Goal: Task Accomplishment & Management: Use online tool/utility

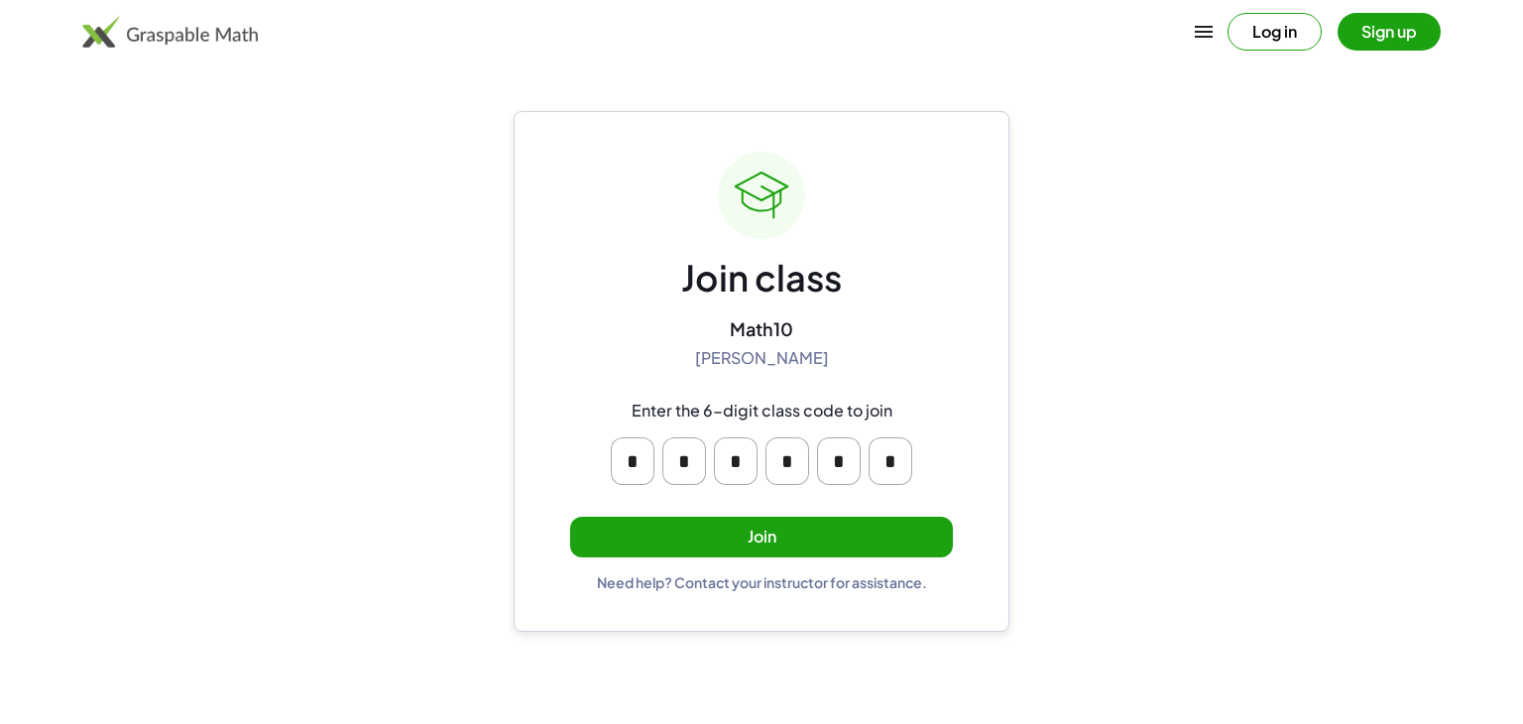
click at [728, 531] on button "Join" at bounding box center [761, 537] width 383 height 41
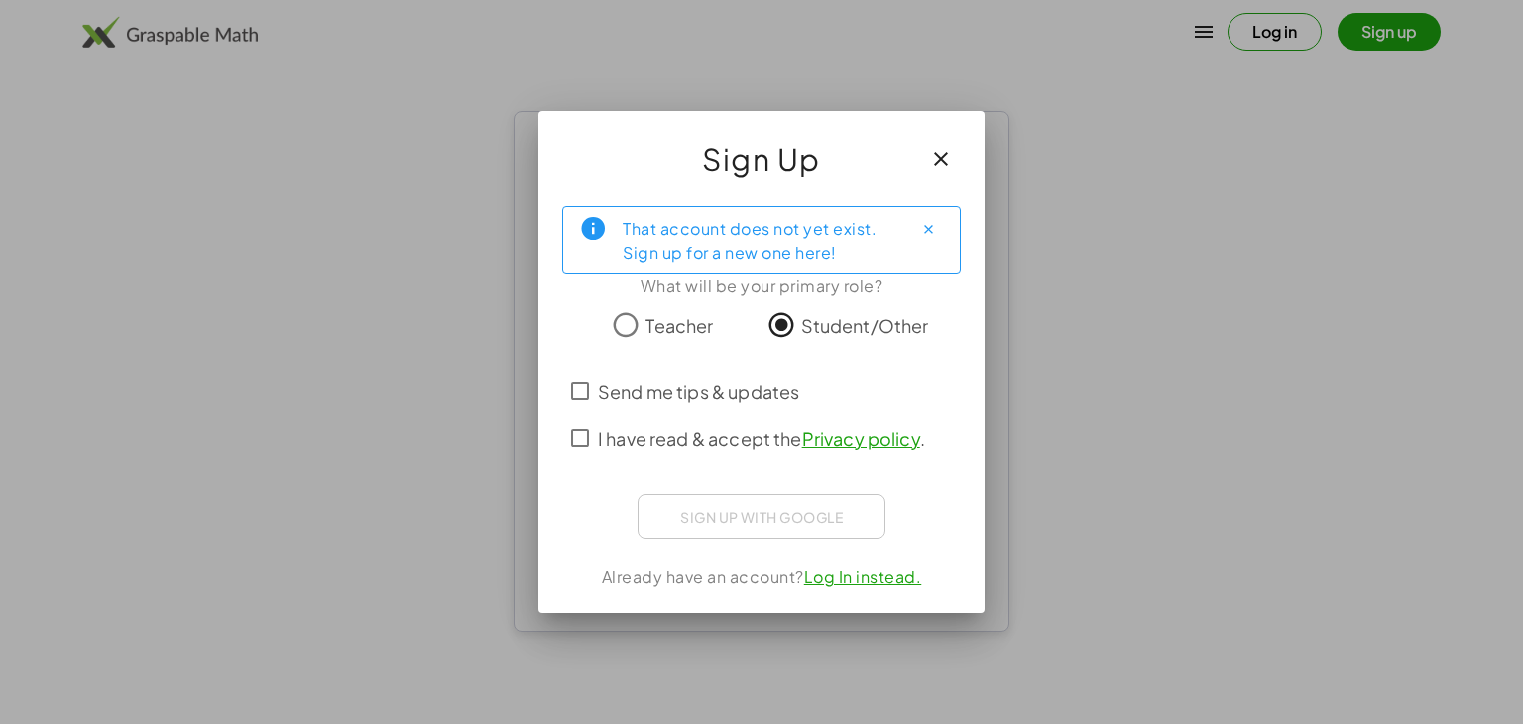
click at [653, 391] on span "Send me tips & updates" at bounding box center [698, 391] width 201 height 27
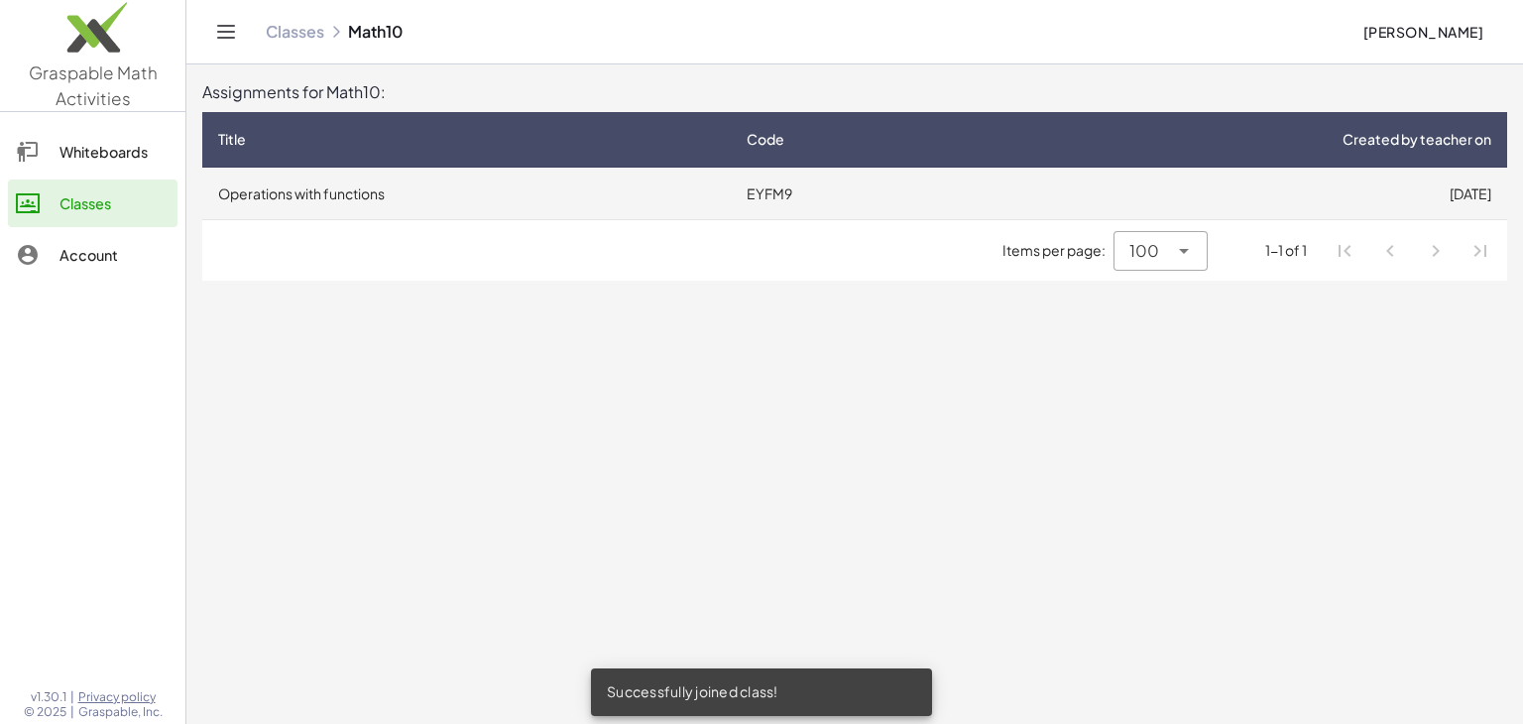
click at [650, 193] on td "Operations with functions" at bounding box center [466, 194] width 529 height 52
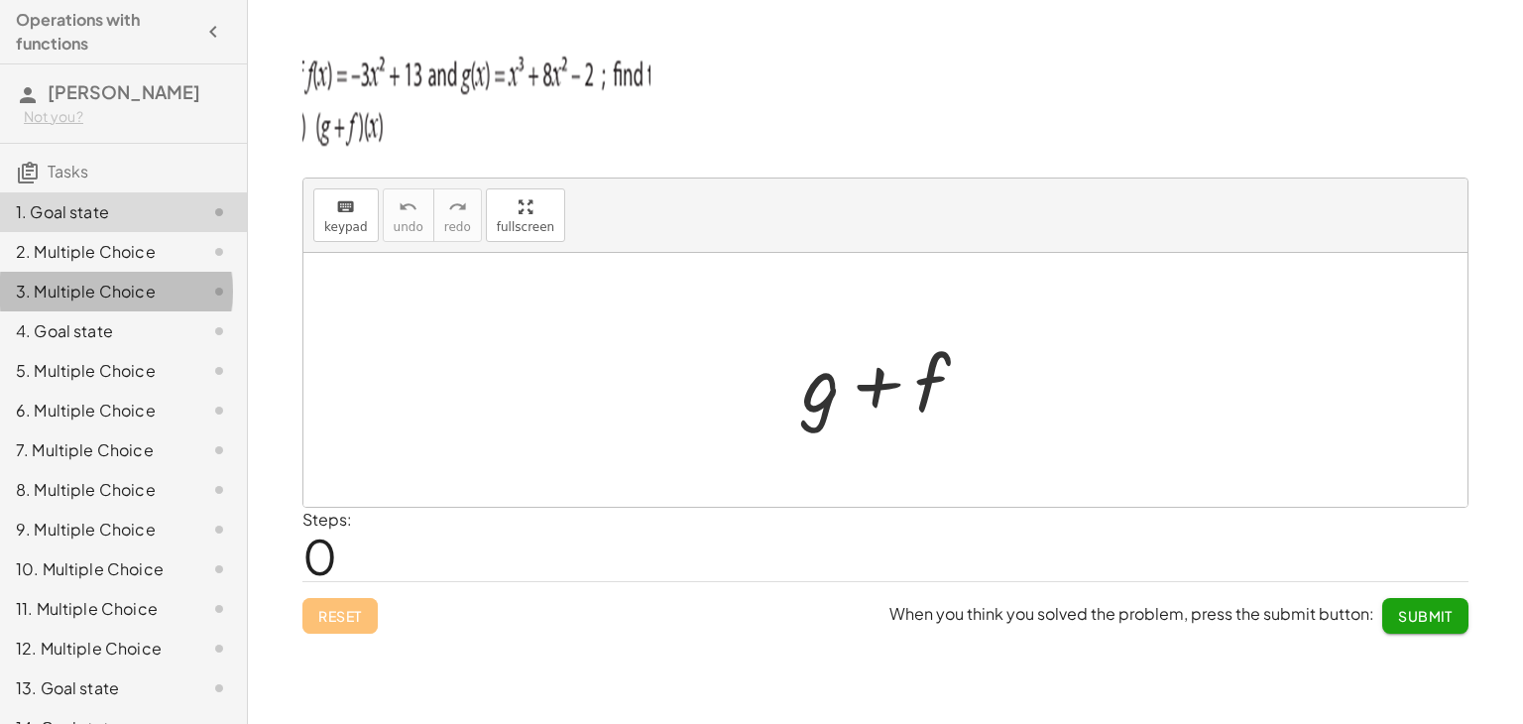
click at [159, 351] on div "3. Multiple Choice" at bounding box center [123, 371] width 247 height 40
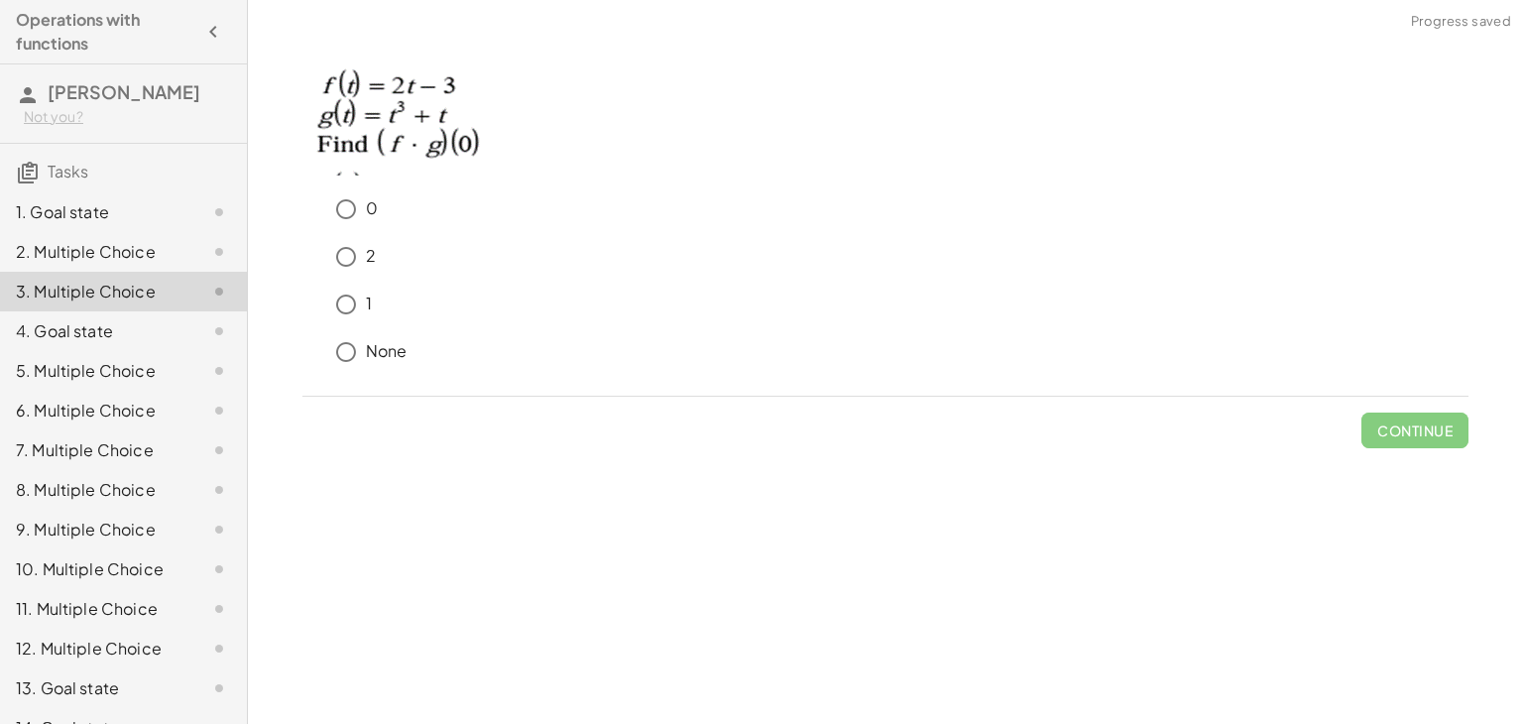
click at [143, 378] on div "5. Multiple Choice" at bounding box center [96, 371] width 160 height 24
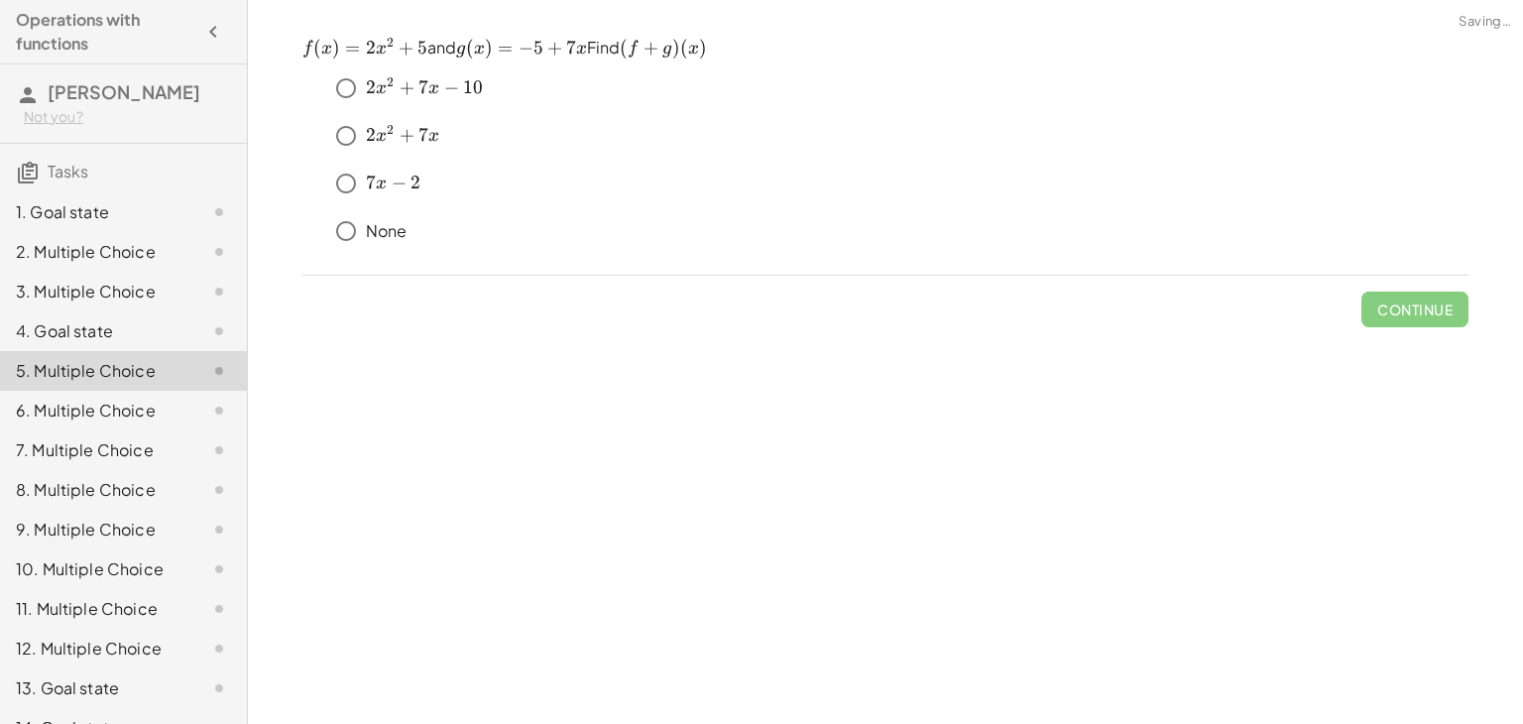
click at [97, 488] on div "8. Multiple Choice" at bounding box center [96, 490] width 160 height 24
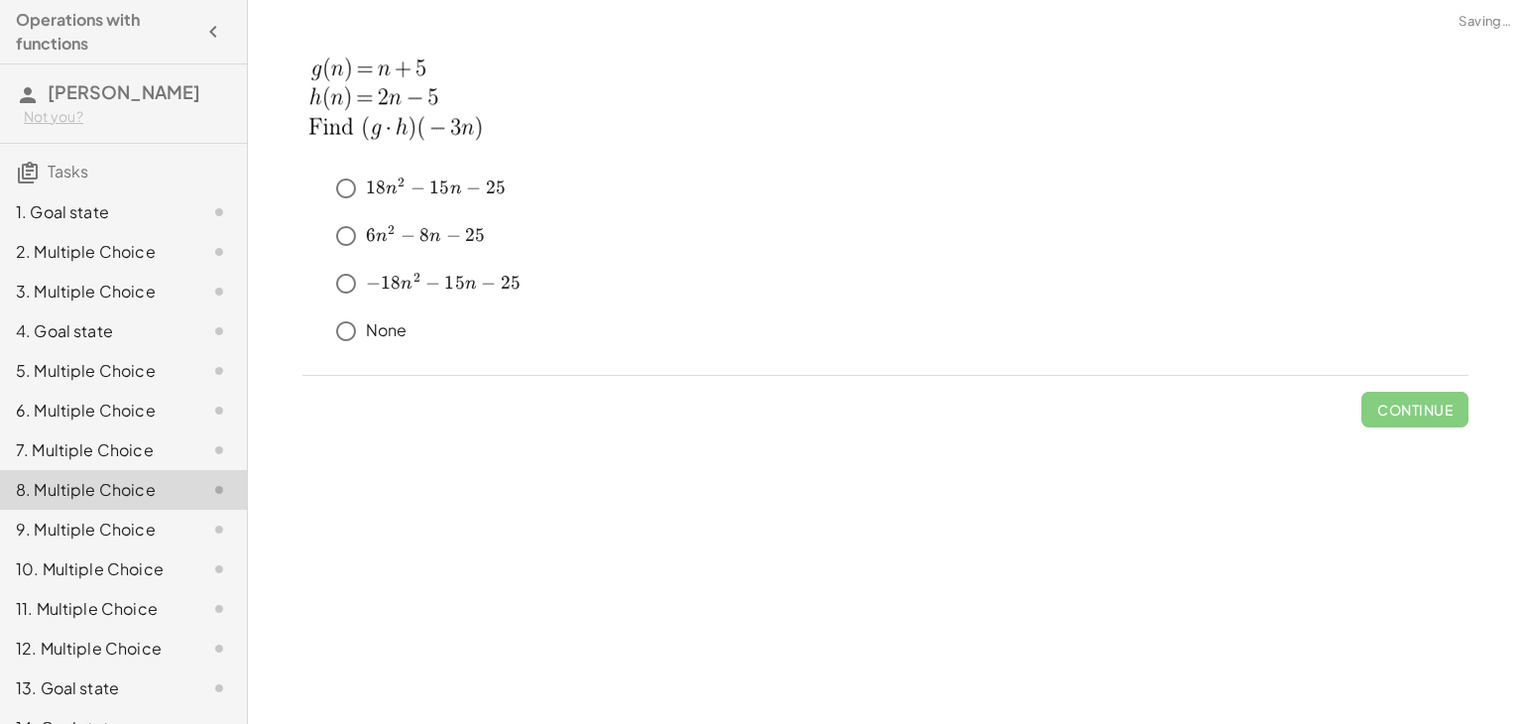
scroll to position [83, 0]
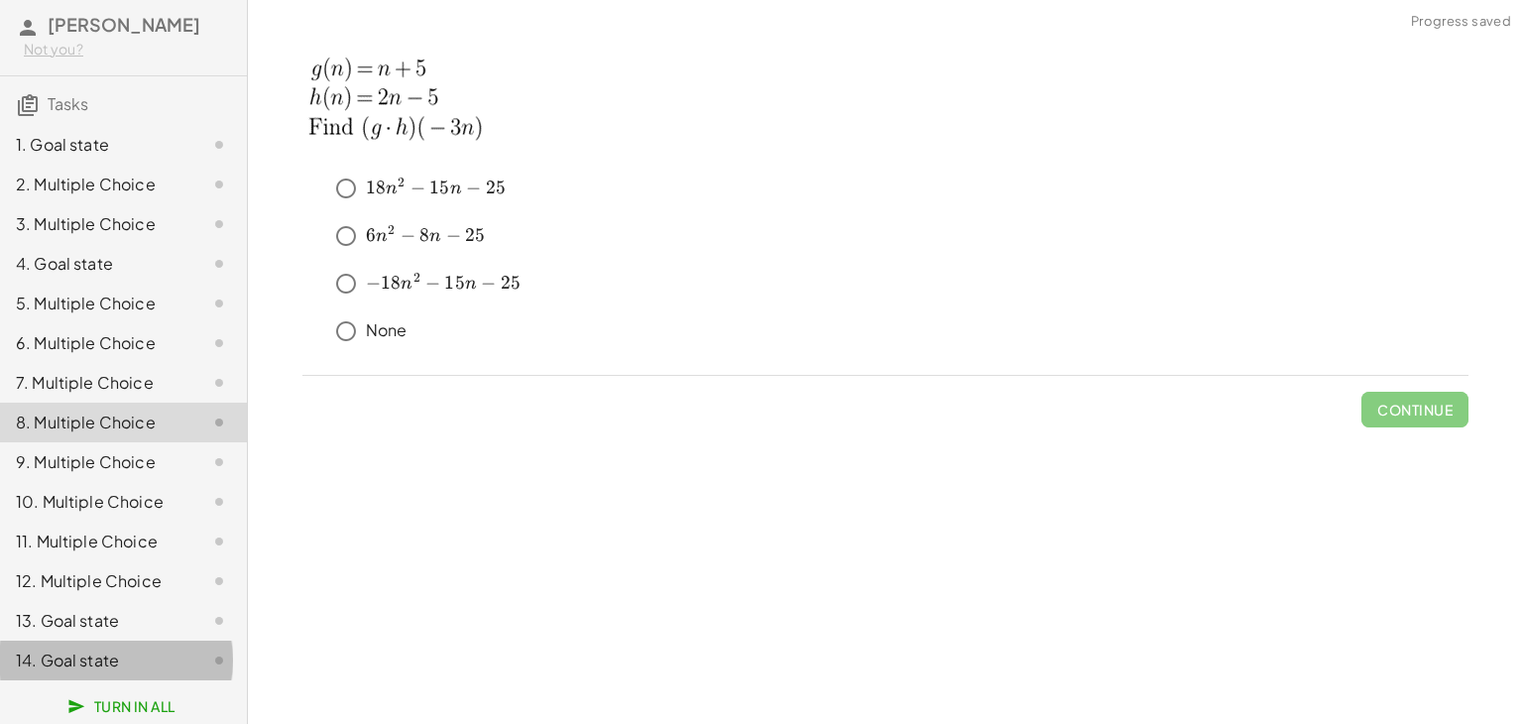
click at [119, 641] on div "14. Goal state" at bounding box center [123, 661] width 247 height 40
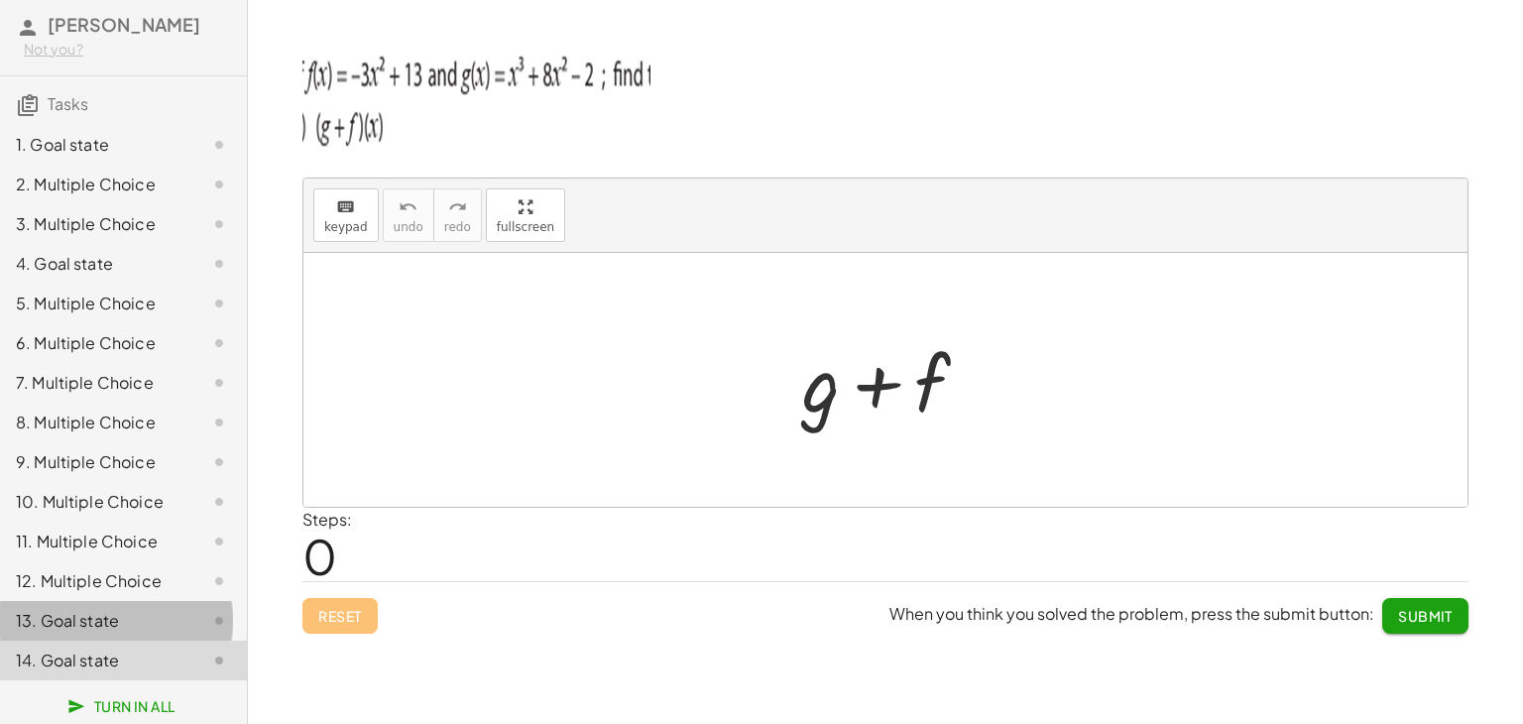
click at [115, 609] on div "13. Goal state" at bounding box center [96, 621] width 160 height 24
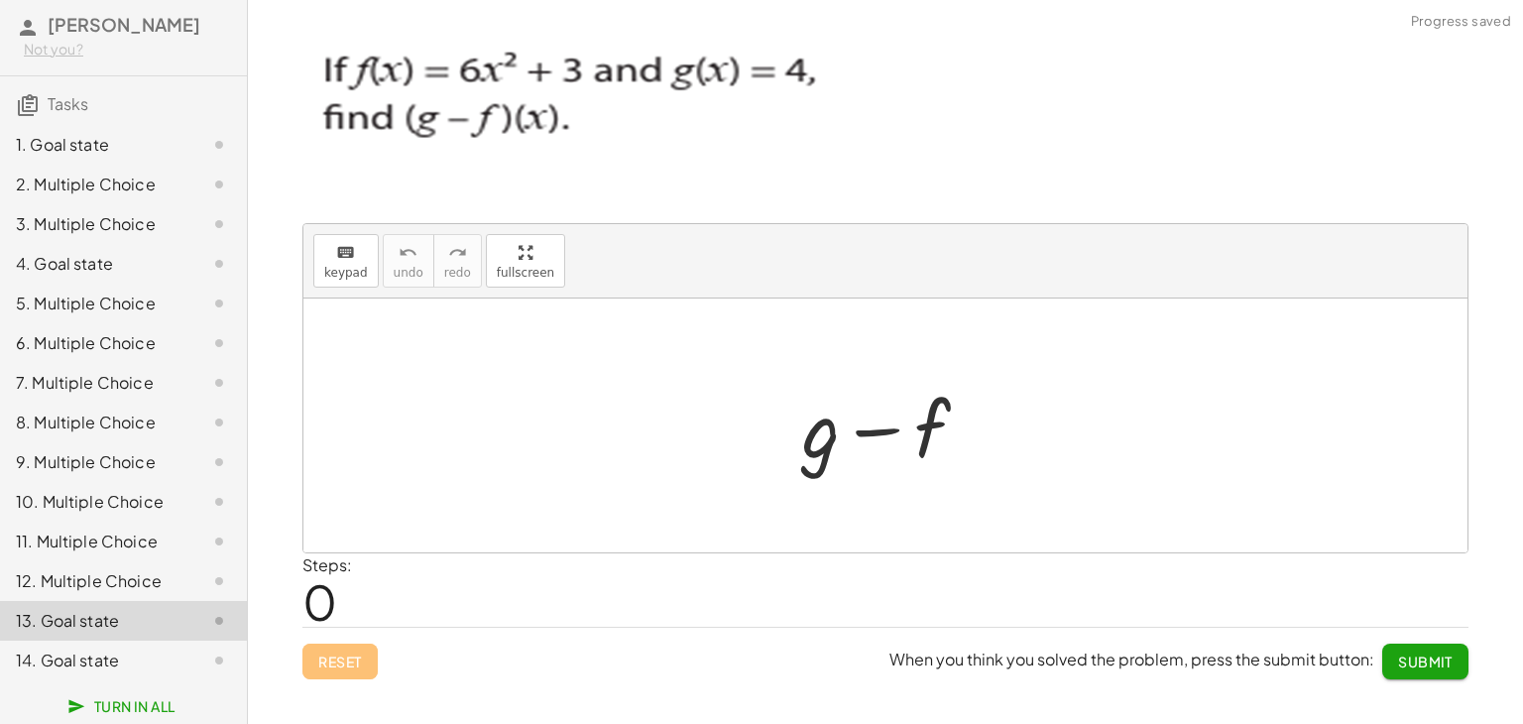
click at [117, 601] on div "11. Multiple Choice" at bounding box center [123, 621] width 247 height 40
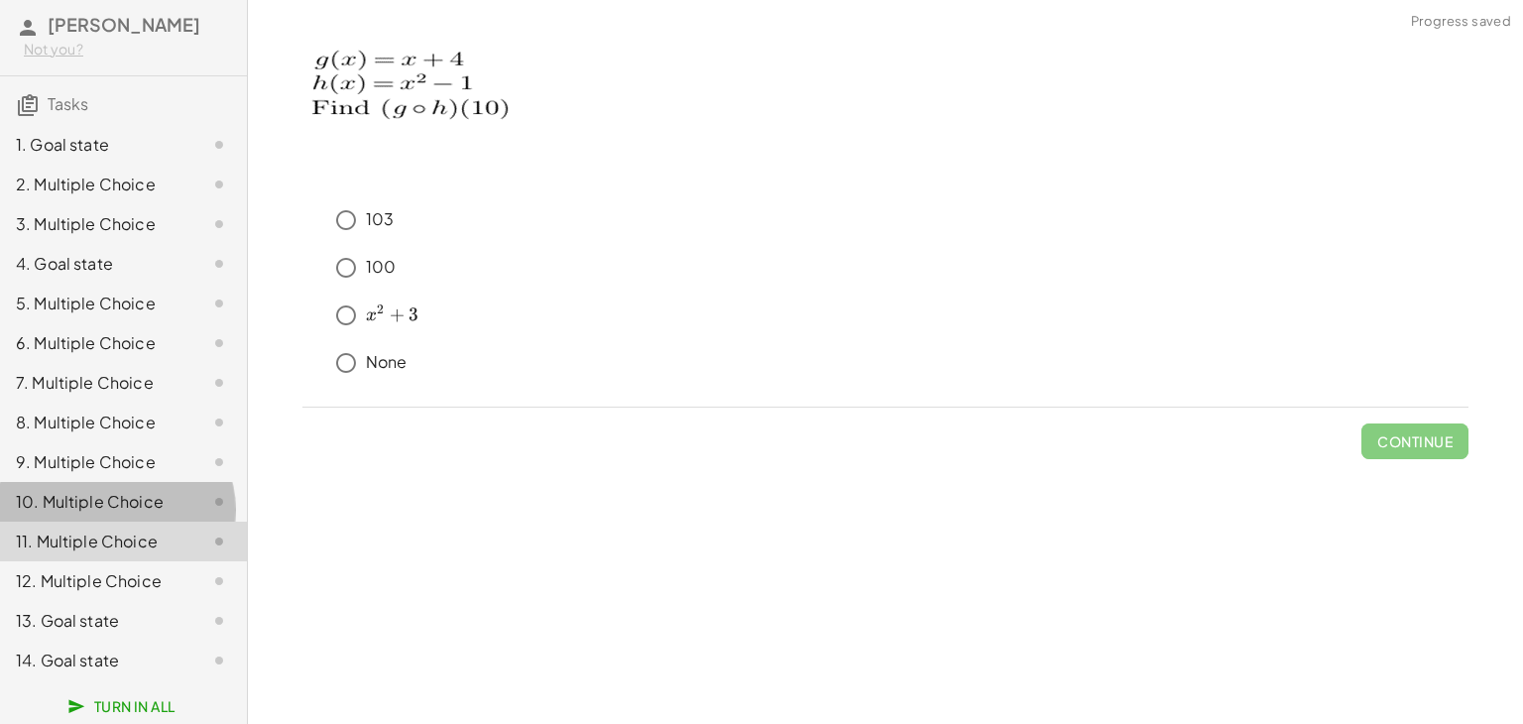
click at [104, 495] on div "10. Multiple Choice" at bounding box center [96, 502] width 160 height 24
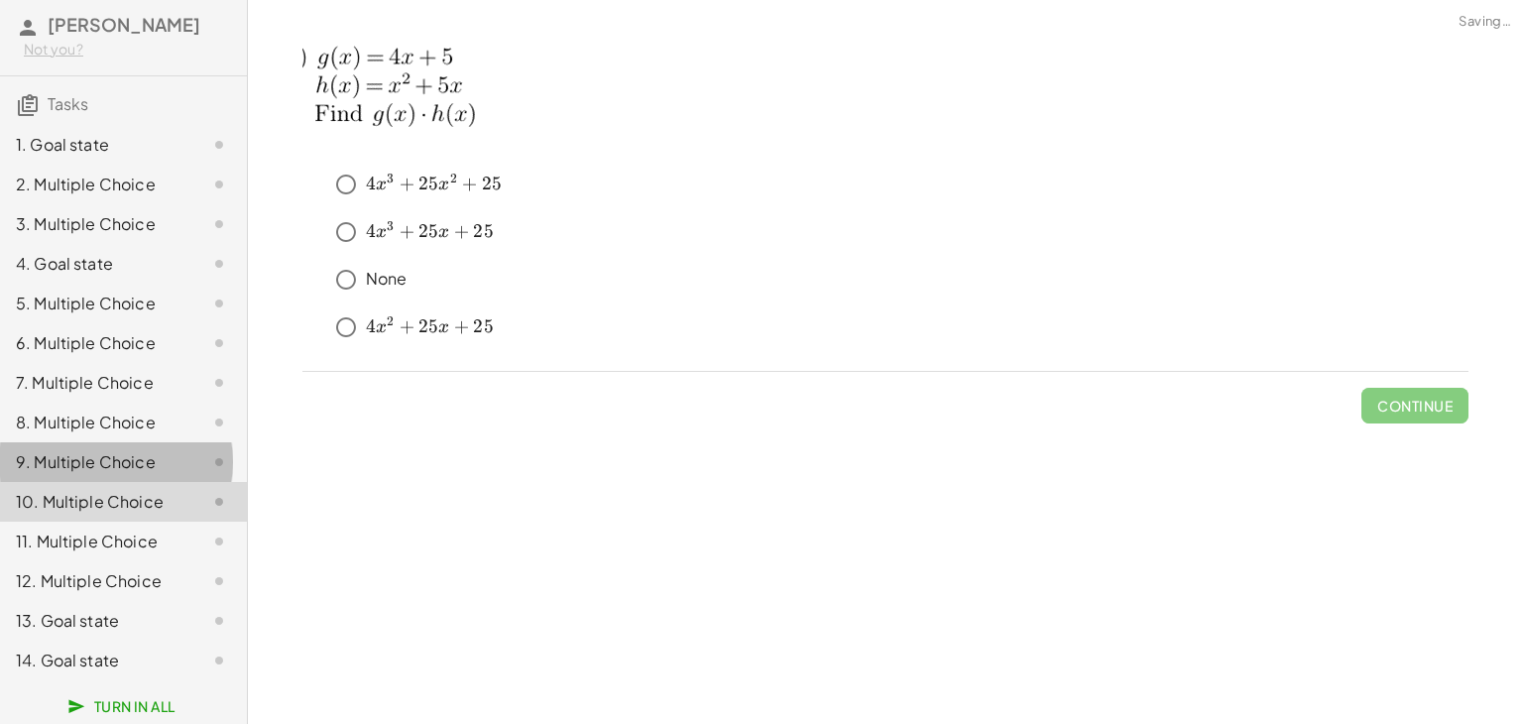
click at [105, 450] on div "9. Multiple Choice" at bounding box center [96, 462] width 160 height 24
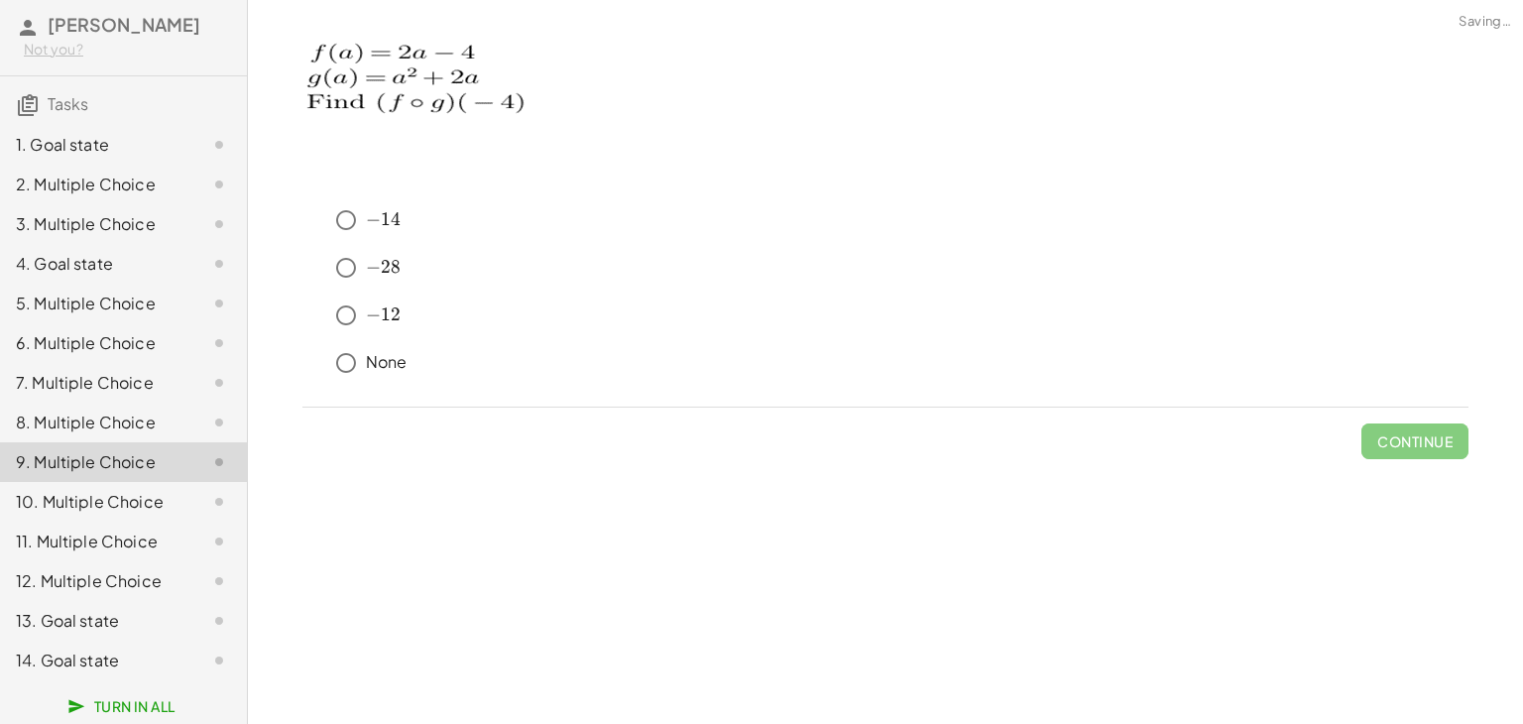
click at [136, 371] on div "7. Multiple Choice" at bounding box center [96, 383] width 160 height 24
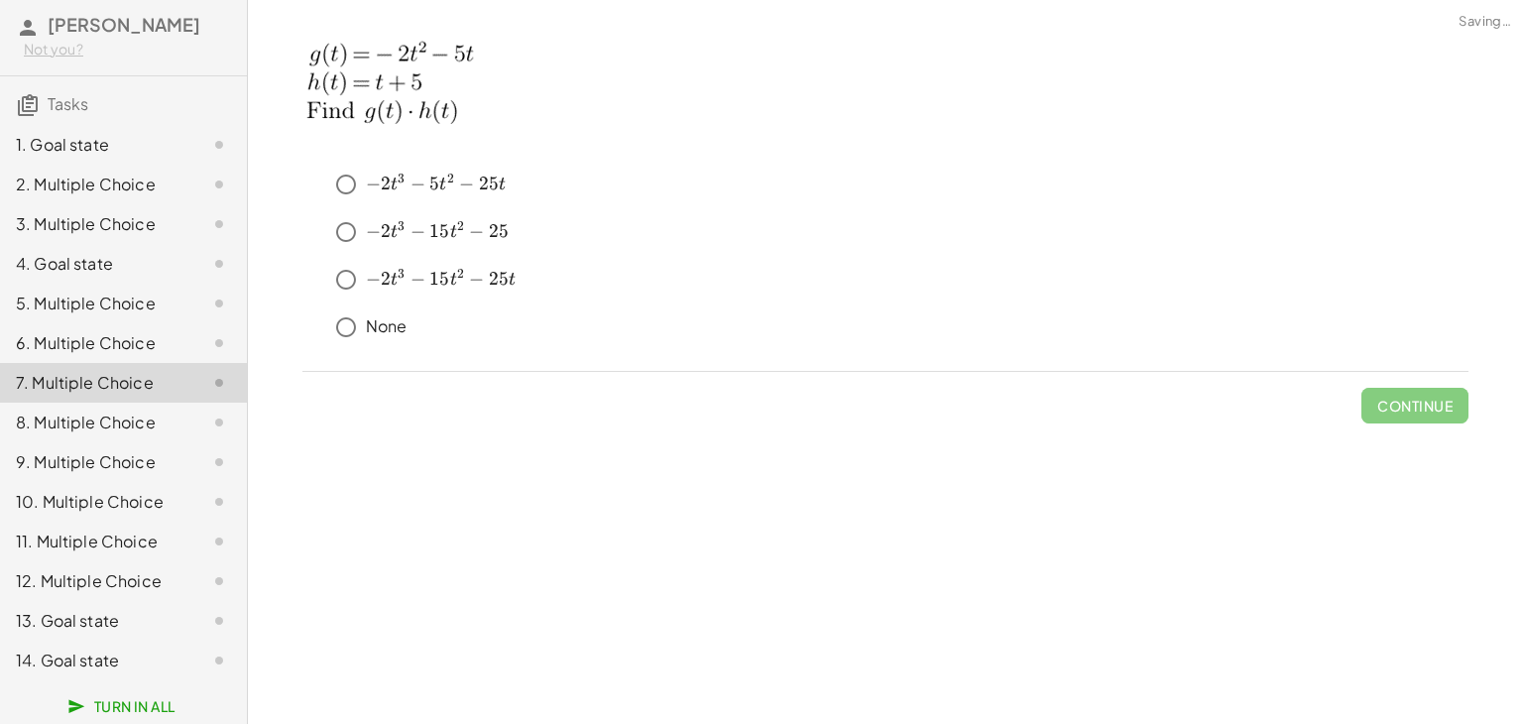
click at [138, 292] on div "5. Multiple Choice" at bounding box center [96, 304] width 160 height 24
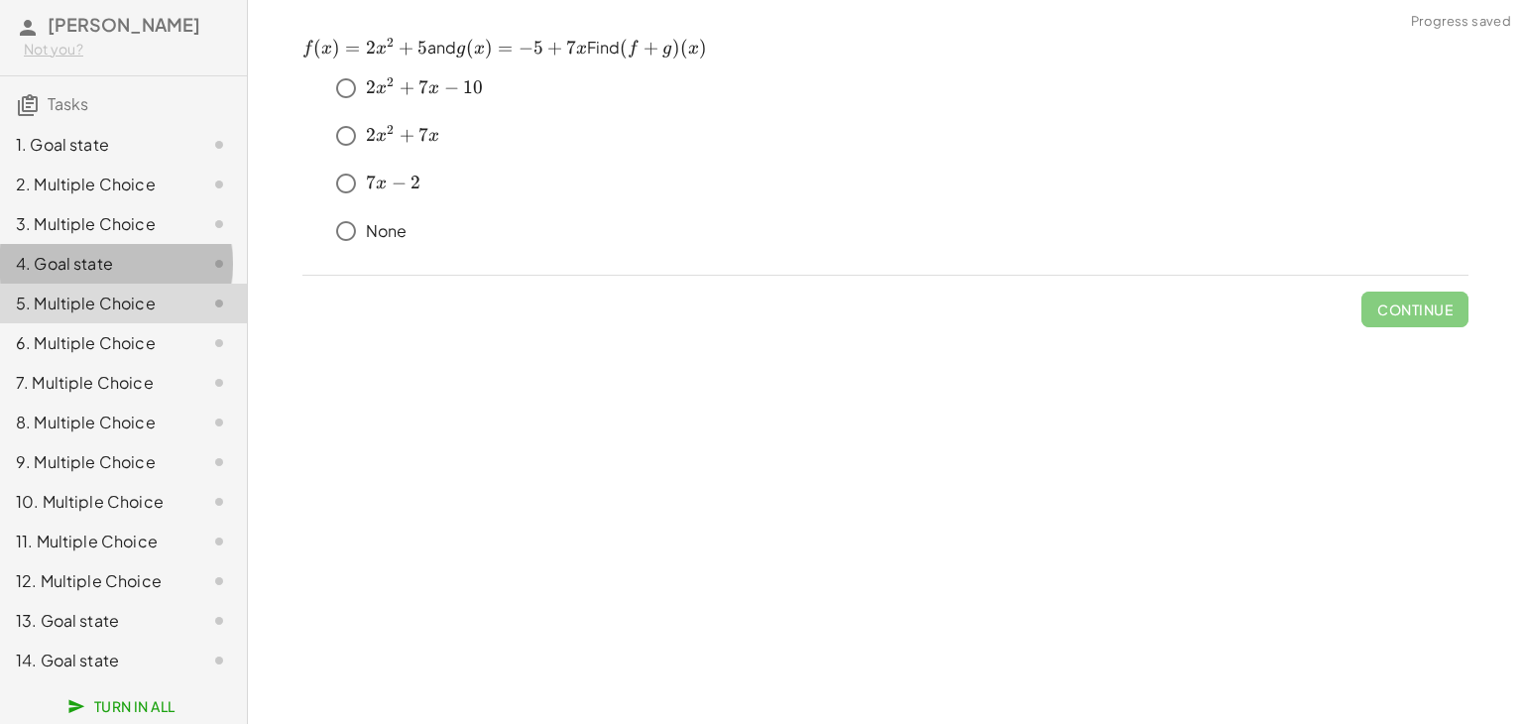
click at [145, 252] on div "4. Goal state" at bounding box center [96, 264] width 160 height 24
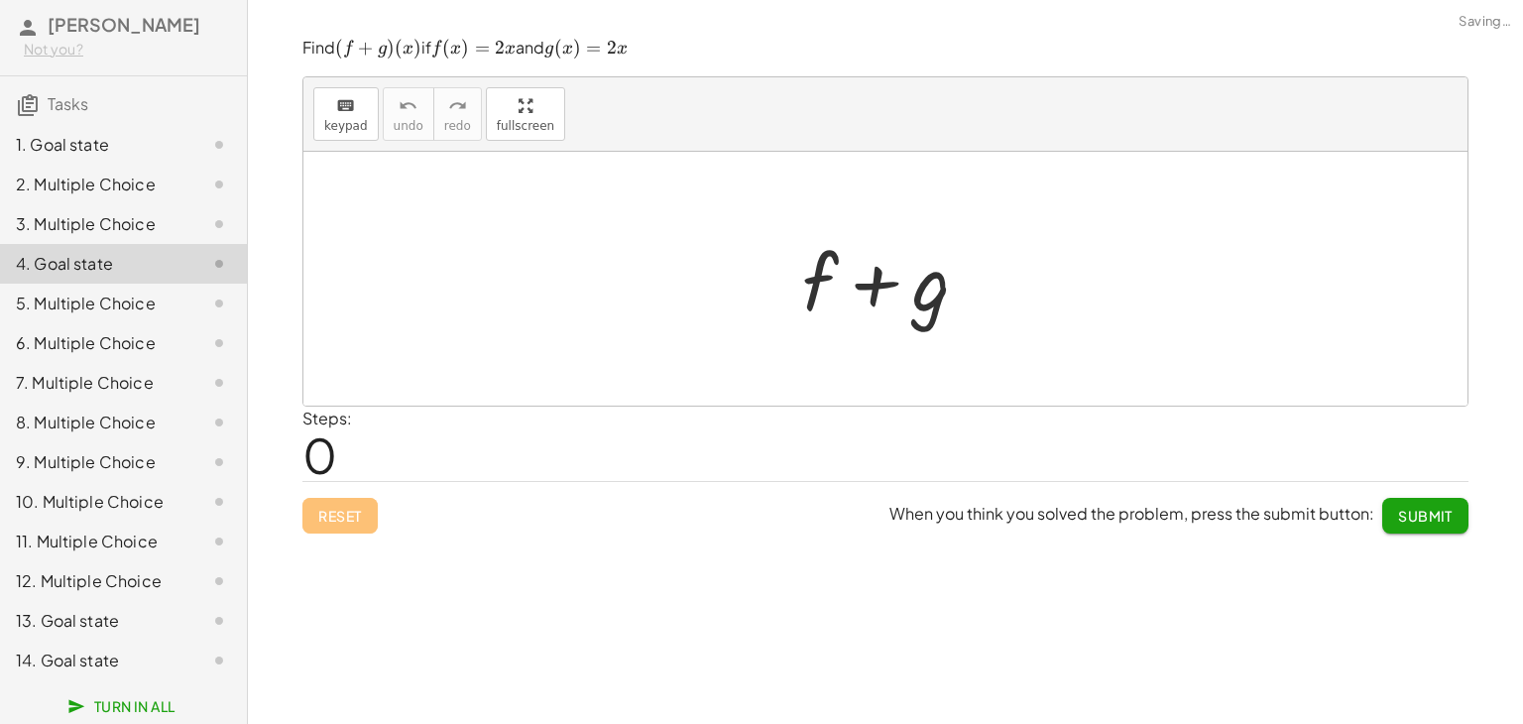
click at [146, 244] on div "2. Multiple Choice" at bounding box center [123, 264] width 247 height 40
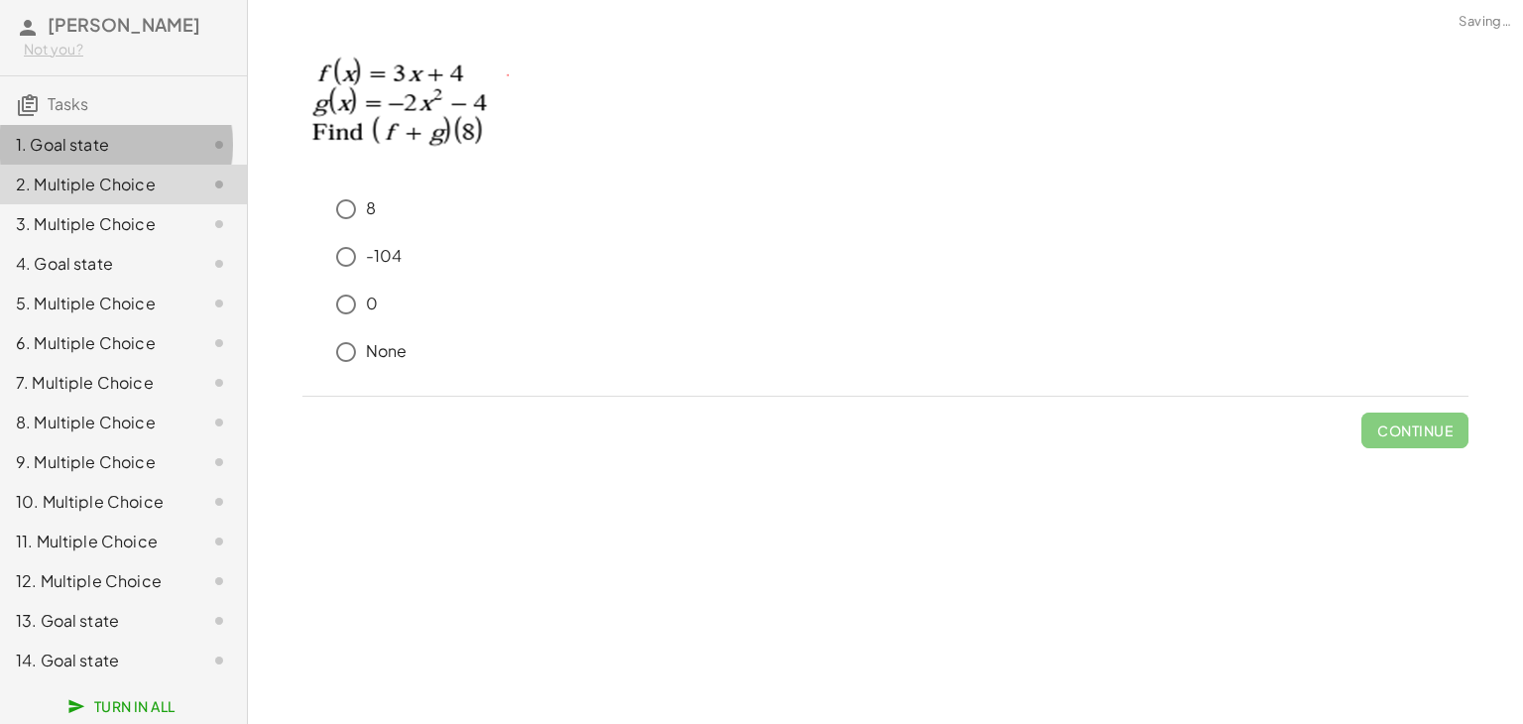
click at [136, 204] on div "1. Goal state" at bounding box center [123, 224] width 247 height 40
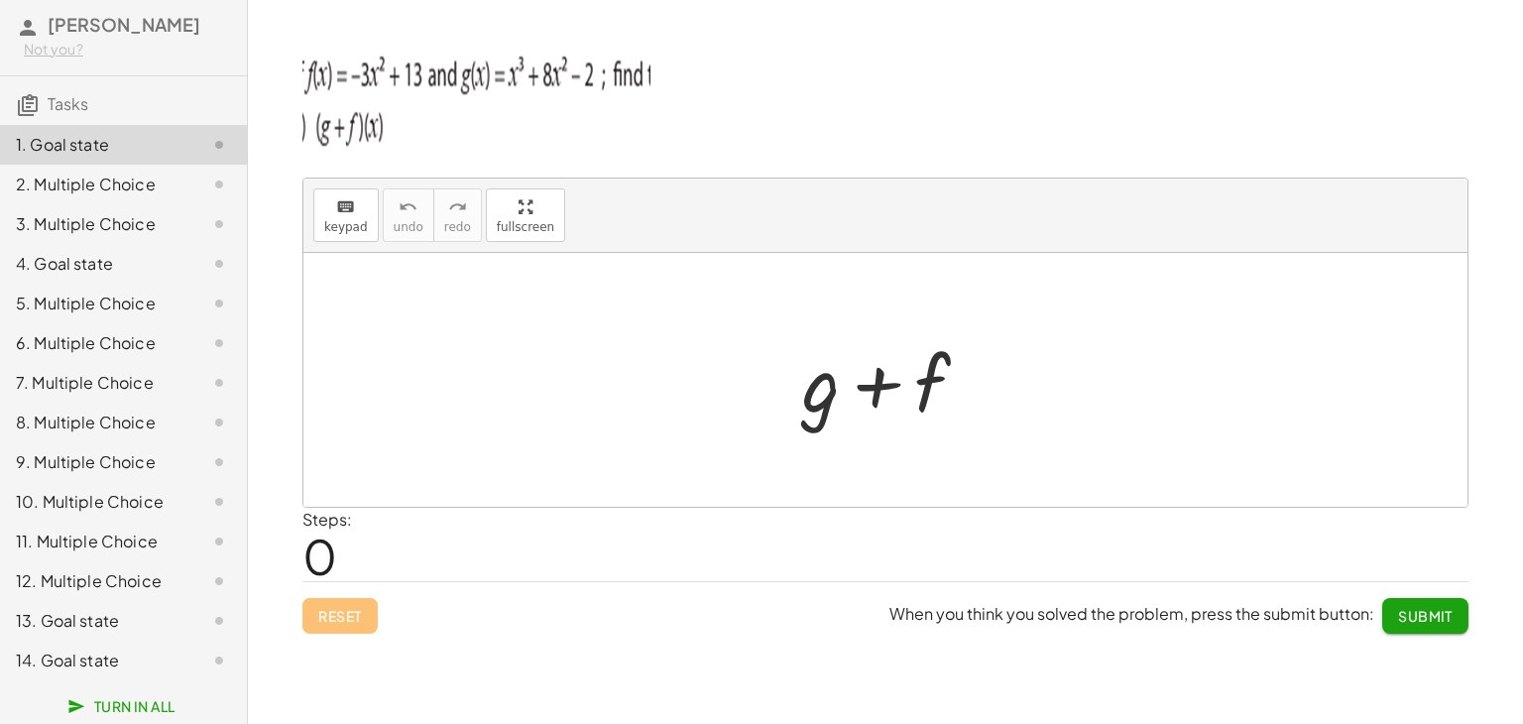
click at [850, 380] on div at bounding box center [893, 380] width 202 height 102
click at [912, 417] on div at bounding box center [893, 380] width 202 height 102
drag, startPoint x: 864, startPoint y: 394, endPoint x: 927, endPoint y: 398, distance: 63.6
click at [927, 398] on div at bounding box center [893, 380] width 202 height 102
click at [324, 228] on span "keypad" at bounding box center [346, 227] width 44 height 14
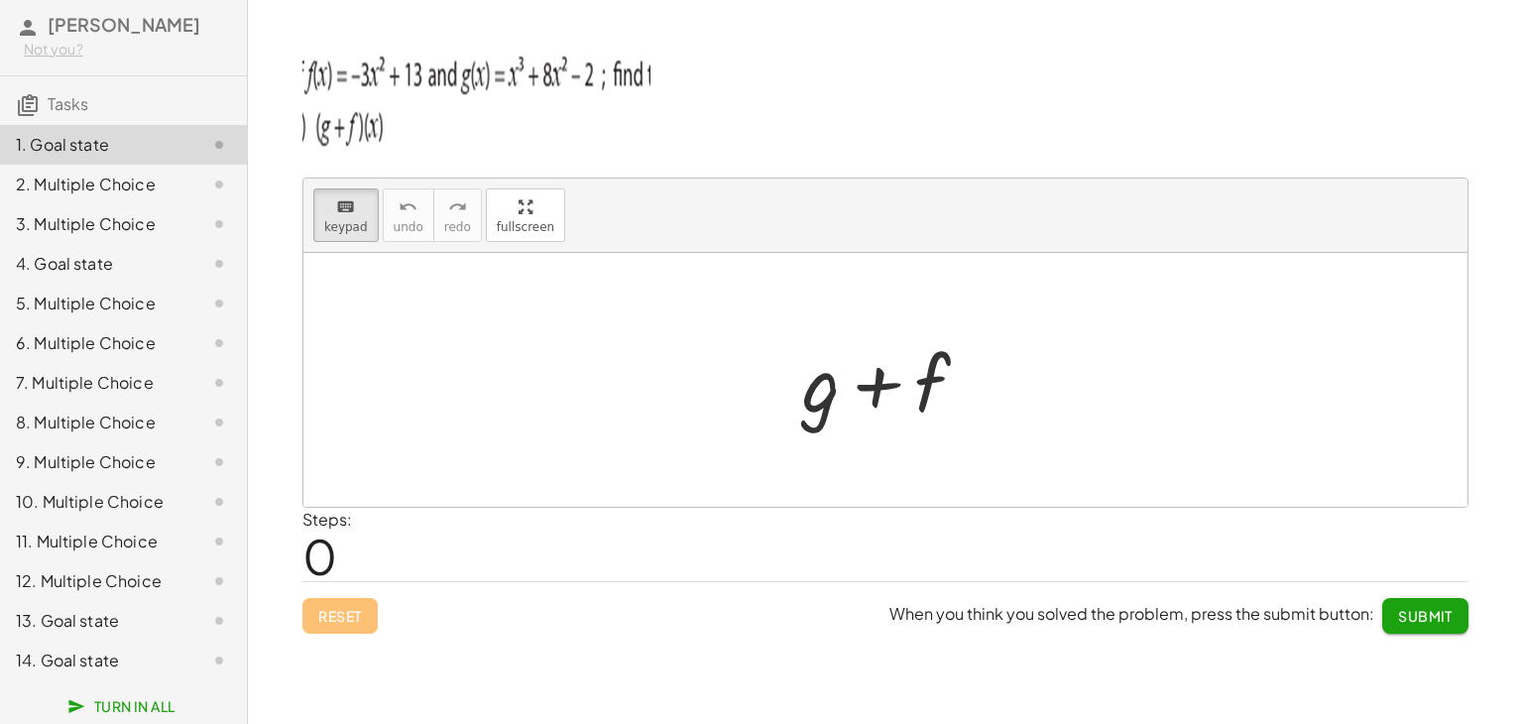
click at [639, 464] on div at bounding box center [885, 380] width 1164 height 254
click at [768, 353] on div at bounding box center [885, 380] width 1164 height 254
click at [814, 378] on div at bounding box center [821, 382] width 38 height 92
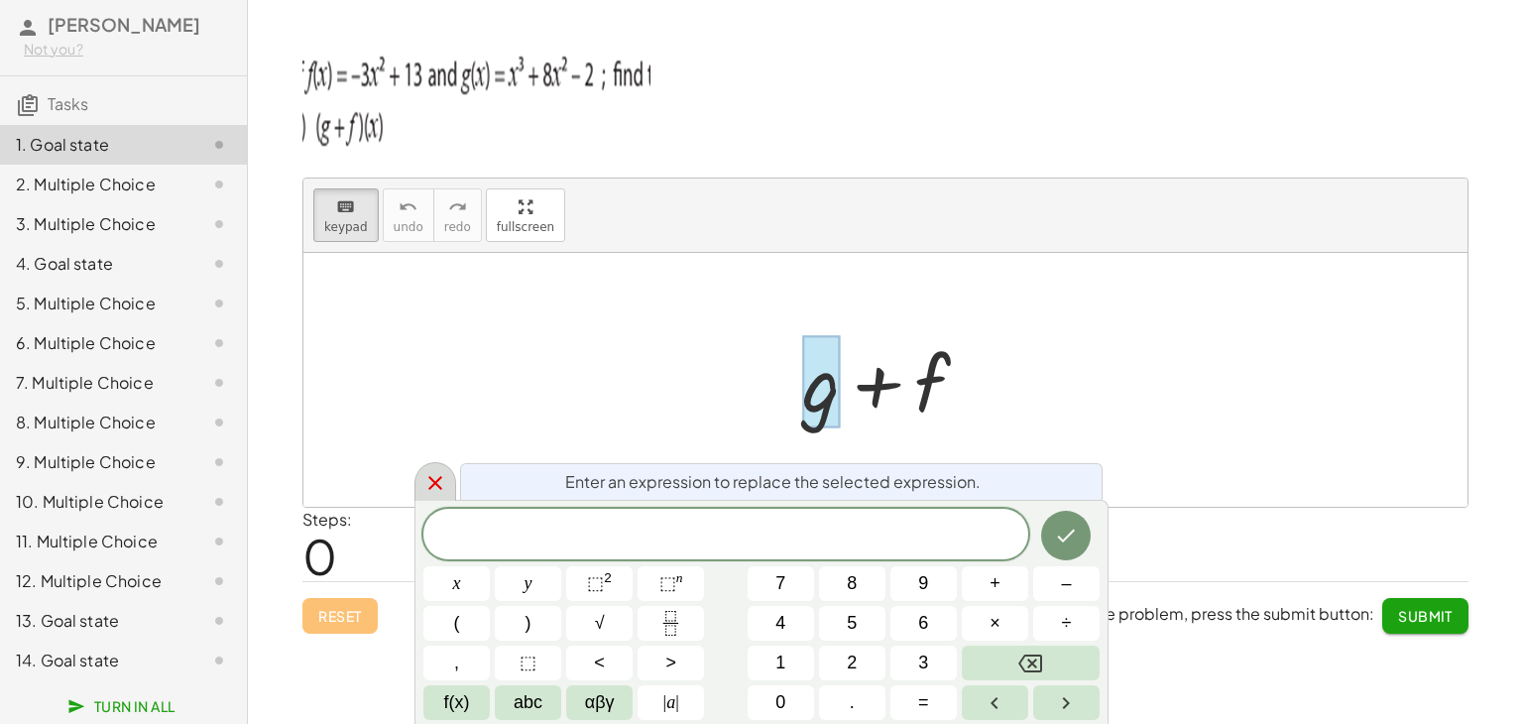
click at [432, 472] on icon at bounding box center [435, 483] width 24 height 24
